Goal: Find specific page/section: Find specific page/section

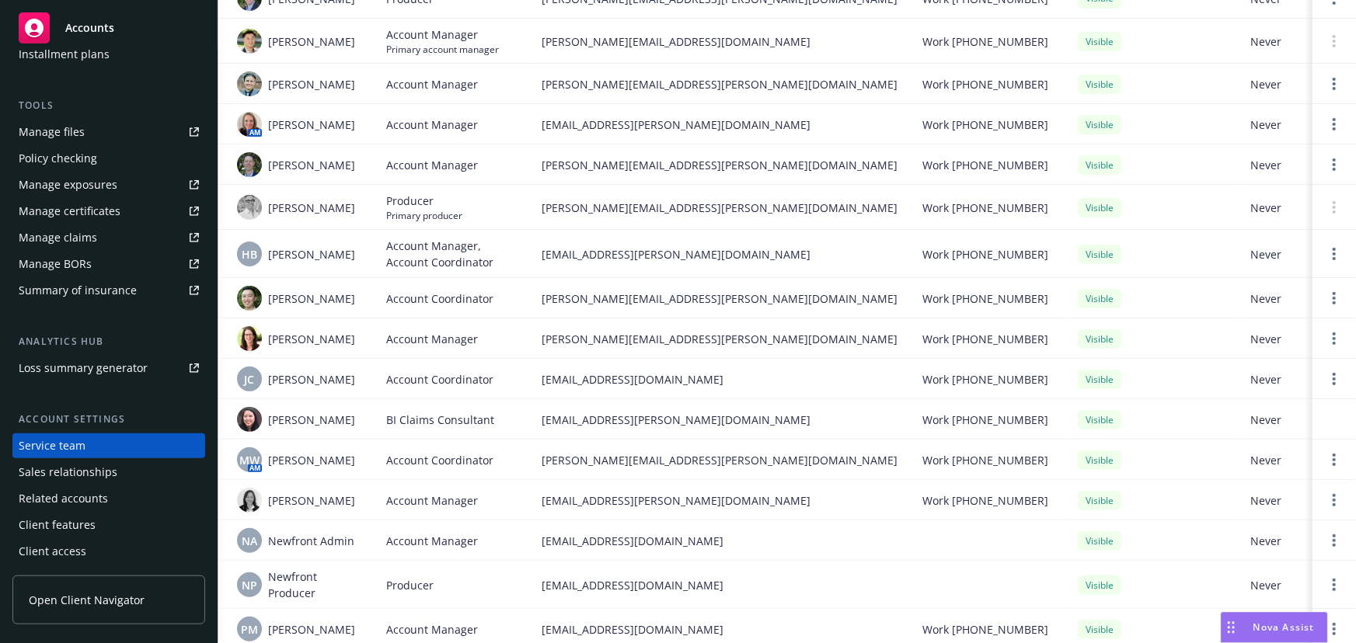
scroll to position [199, 0]
